Goal: Information Seeking & Learning: Understand process/instructions

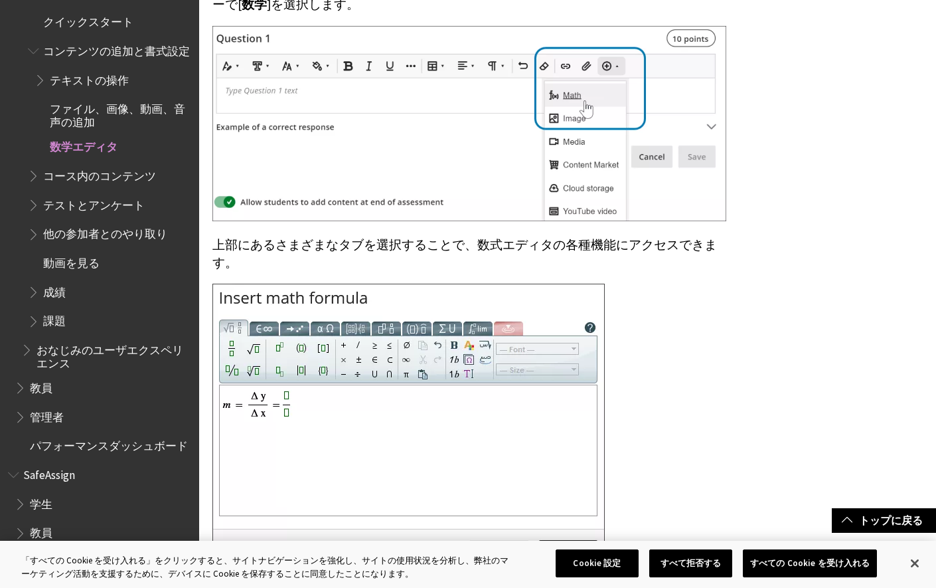
scroll to position [730, 0]
click at [922, 570] on button "閉じる" at bounding box center [914, 562] width 29 height 29
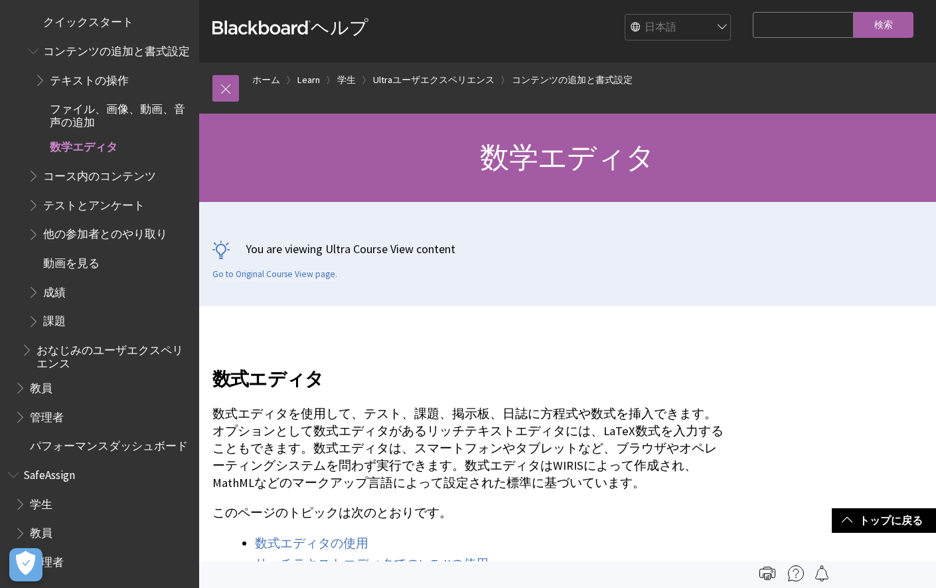
scroll to position [0, 0]
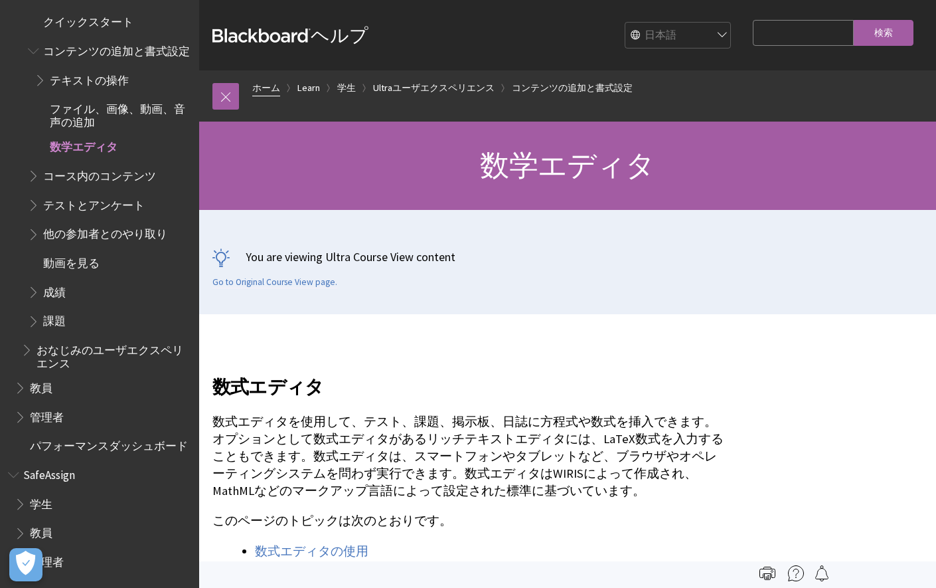
click at [262, 89] on link "ホーム" at bounding box center [266, 88] width 28 height 17
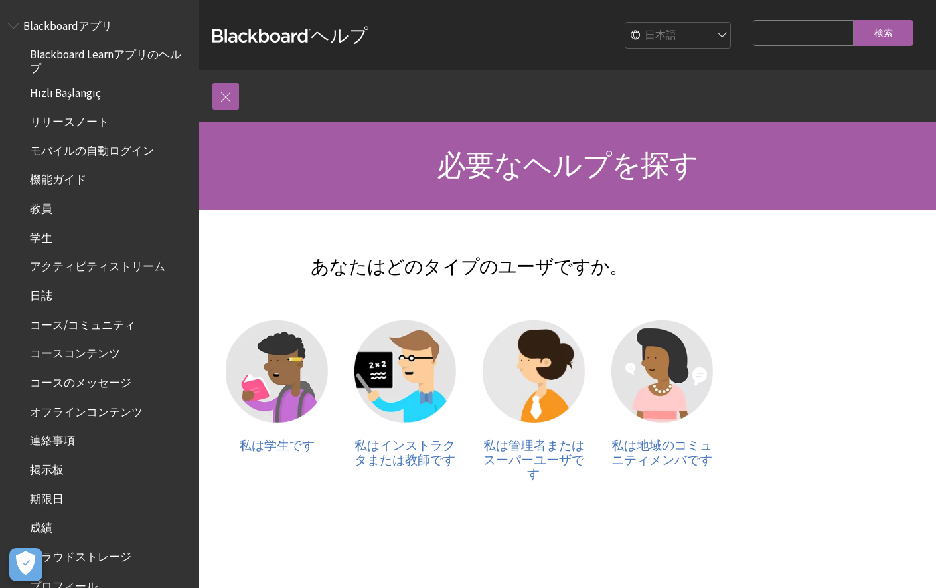
click at [221, 97] on link at bounding box center [225, 96] width 27 height 27
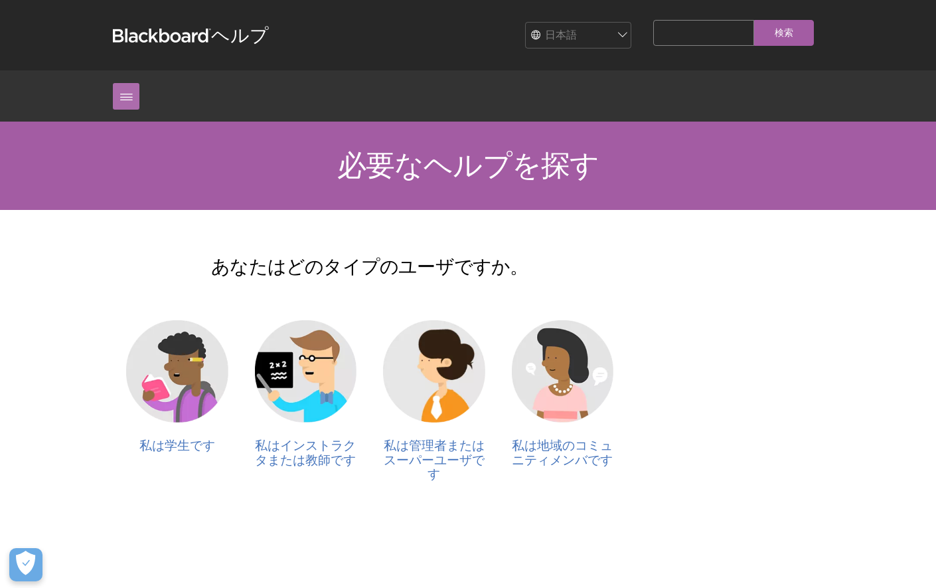
click at [116, 100] on link at bounding box center [126, 96] width 27 height 27
